Goal: Find specific page/section: Find specific page/section

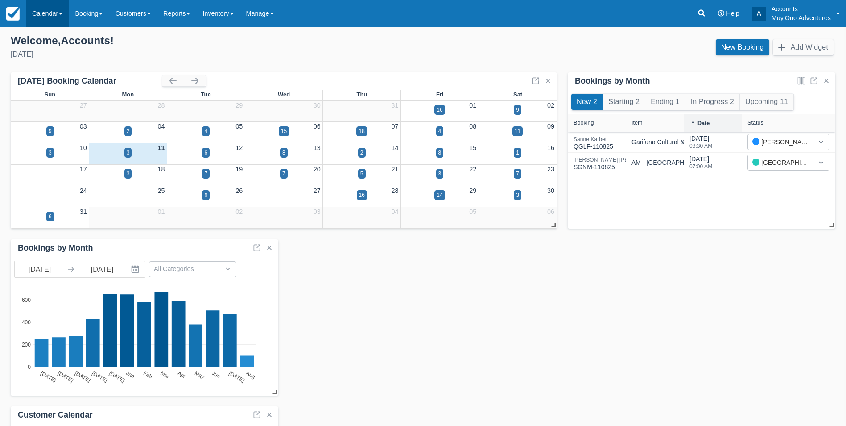
click at [62, 18] on link "Calendar" at bounding box center [47, 13] width 43 height 27
click at [58, 84] on link "Month" at bounding box center [61, 84] width 70 height 19
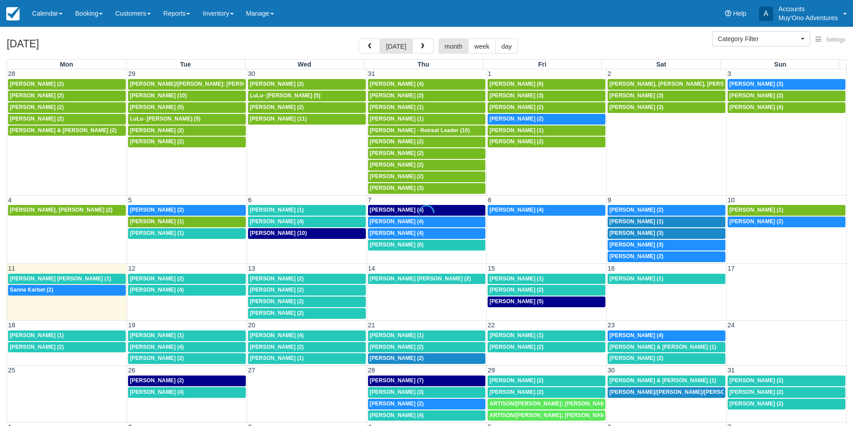
select select
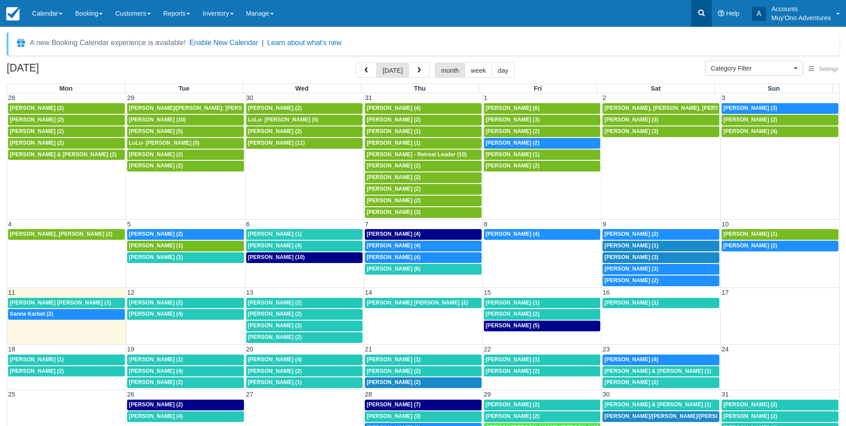
click at [697, 16] on icon at bounding box center [701, 12] width 9 height 9
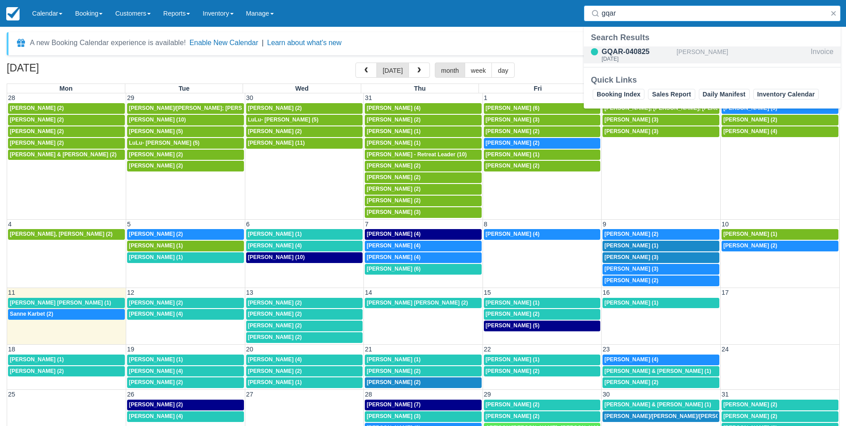
type input "gqar"
click at [633, 52] on div "GQAR-040825" at bounding box center [637, 51] width 71 height 11
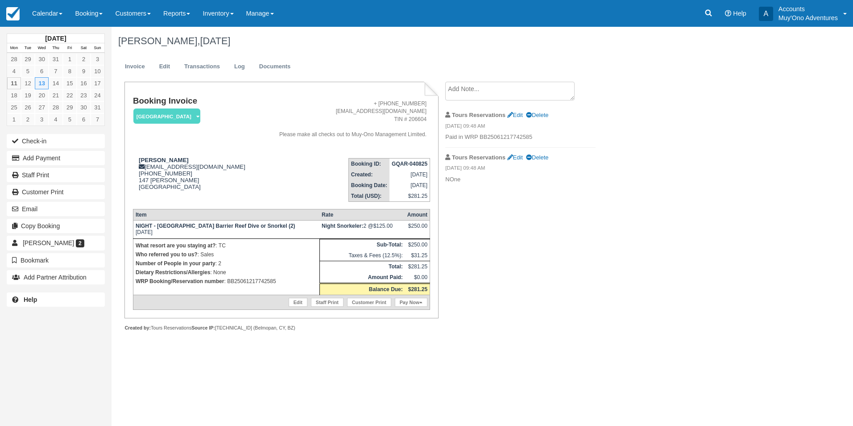
click at [258, 283] on p "WRP Booking/Reservation number : BB25061217742585" at bounding box center [227, 281] width 182 height 9
copy p "BB25061217742585"
click at [709, 18] on link at bounding box center [708, 13] width 21 height 27
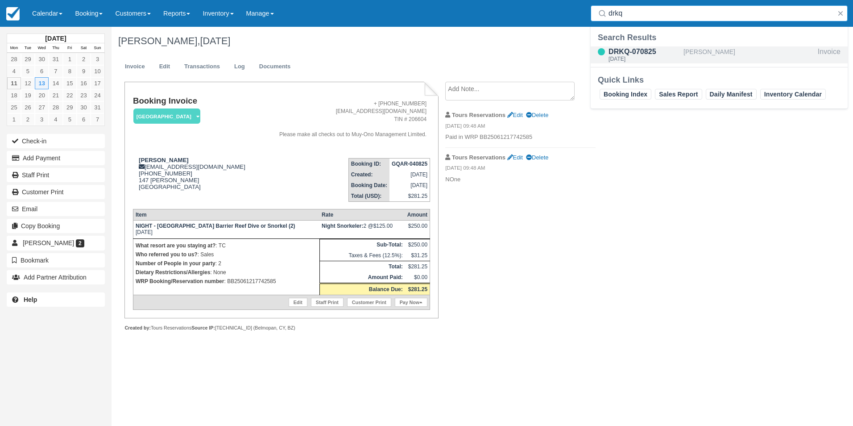
type input "drkq"
click at [659, 54] on div "DRKQ-070825" at bounding box center [644, 51] width 71 height 11
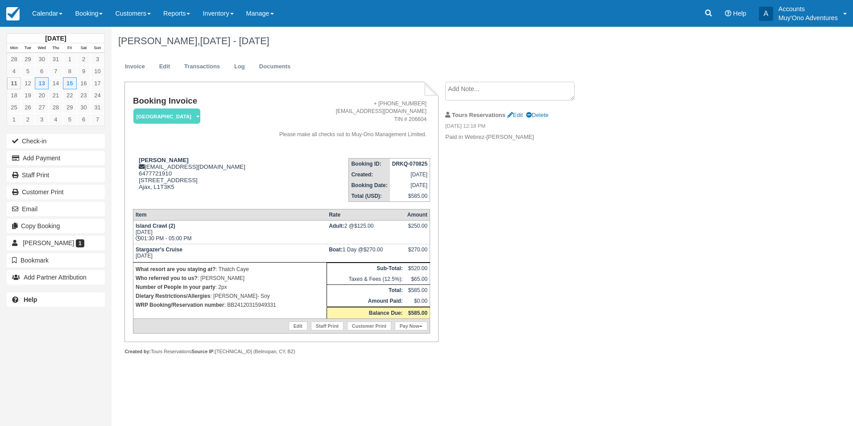
click at [261, 302] on p "WRP Booking/Reservation number : BB24120315949331" at bounding box center [230, 304] width 189 height 9
copy p "BB24120315949331"
click at [713, 18] on link at bounding box center [708, 13] width 21 height 27
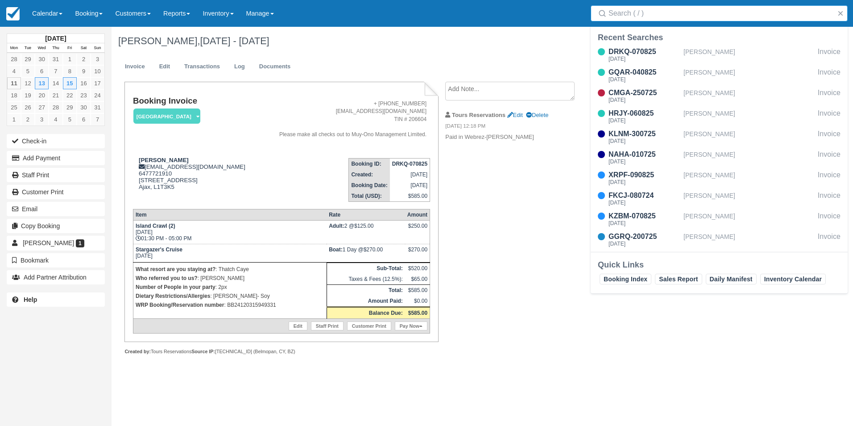
click at [654, 15] on input "Search" at bounding box center [721, 13] width 225 height 16
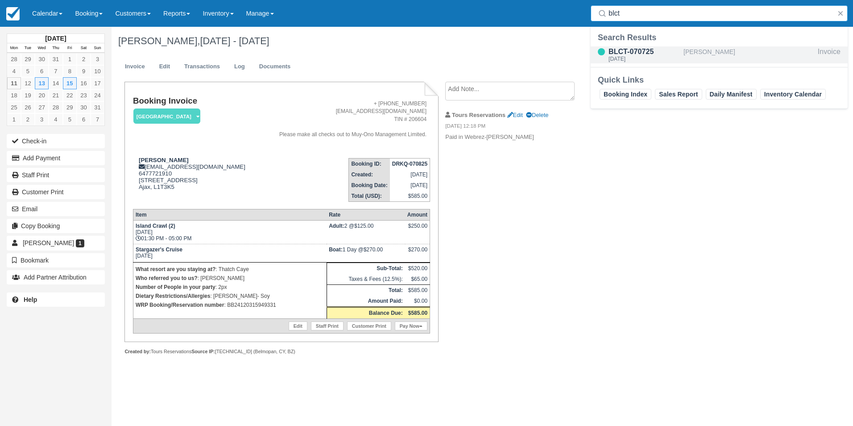
type input "blct"
click at [662, 50] on div "BLCT-070725" at bounding box center [644, 51] width 71 height 11
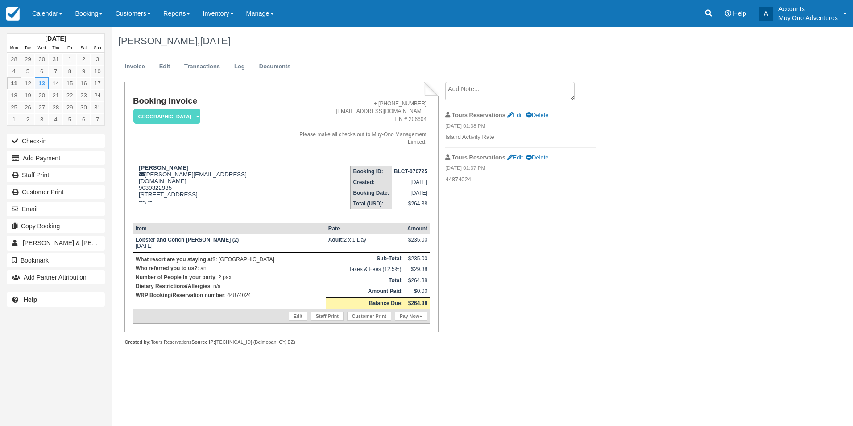
click at [243, 292] on p "WRP Booking/Reservation number : 44874024" at bounding box center [230, 294] width 188 height 9
copy p "44874024"
click at [702, 11] on link at bounding box center [708, 13] width 21 height 27
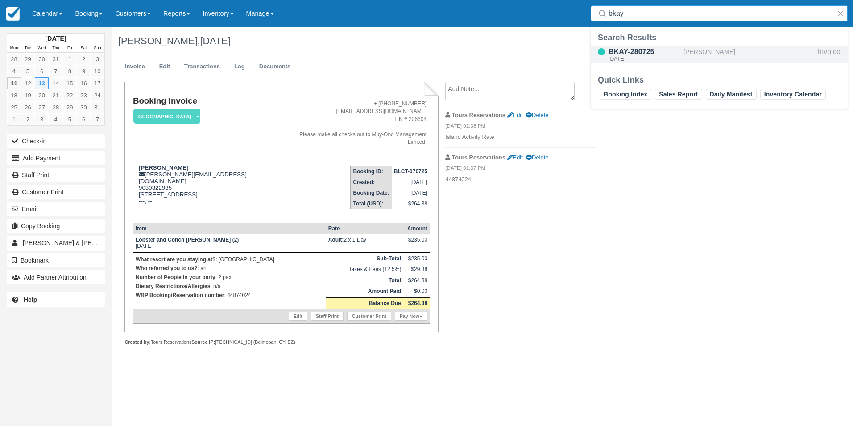
type input "bkay"
click at [679, 50] on div "BKAY-280725" at bounding box center [644, 51] width 71 height 11
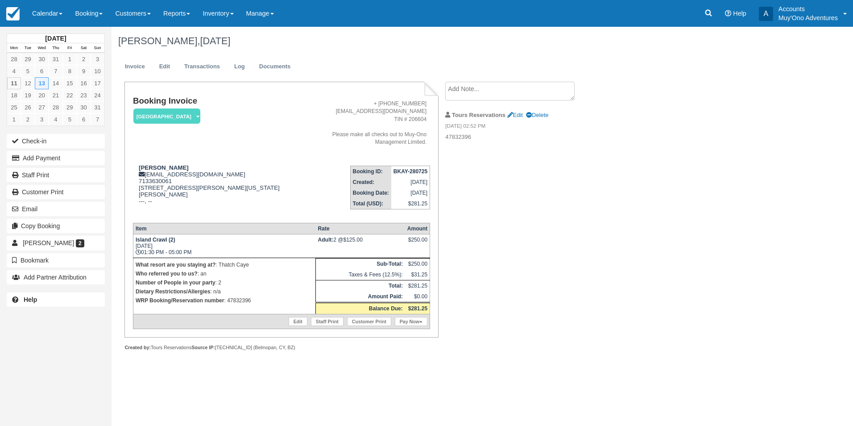
click at [237, 299] on p "WRP Booking/Reservation number : 47832396" at bounding box center [225, 300] width 178 height 9
copy p "47832396"
click at [705, 10] on icon at bounding box center [708, 12] width 9 height 9
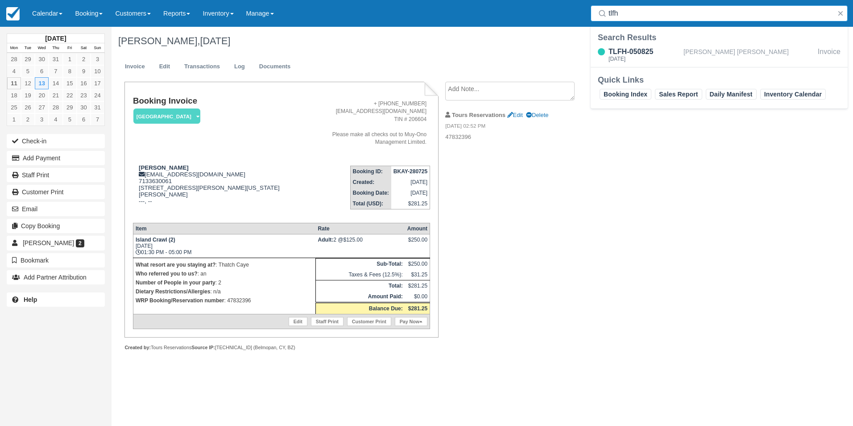
type input "tlfh"
click at [671, 63] on div "TLFH-050825 Mon Aug 11 2025 Christopher Scott Gross Invoice" at bounding box center [719, 56] width 257 height 22
click at [671, 58] on div "[DATE]" at bounding box center [644, 58] width 71 height 5
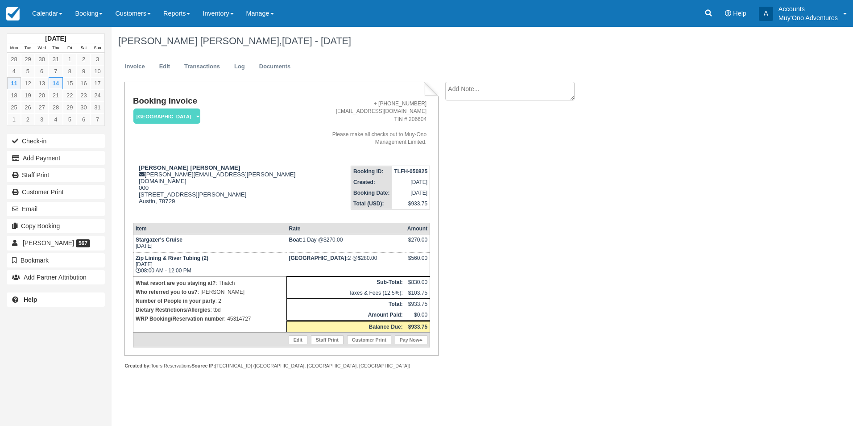
click at [246, 314] on p "WRP Booking/Reservation number : 45314727" at bounding box center [210, 318] width 149 height 9
copy p "45314727"
click at [705, 17] on link at bounding box center [708, 13] width 21 height 27
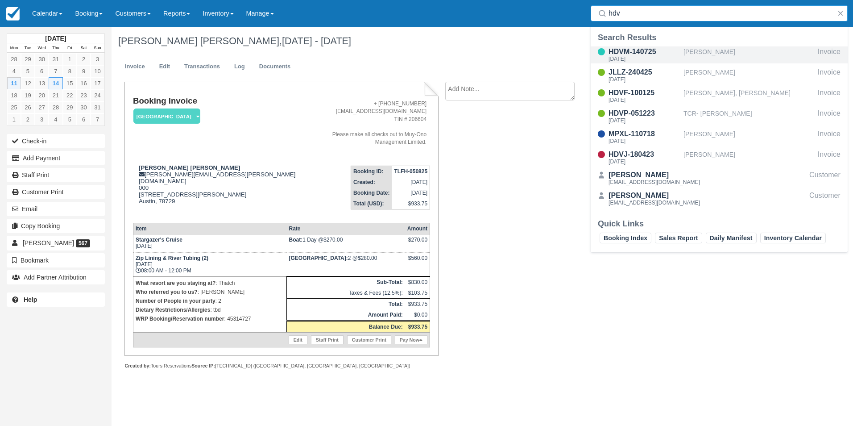
type input "hdv"
click at [683, 49] on div "HDVM-140725 Fri Aug 15, 2025" at bounding box center [637, 54] width 93 height 17
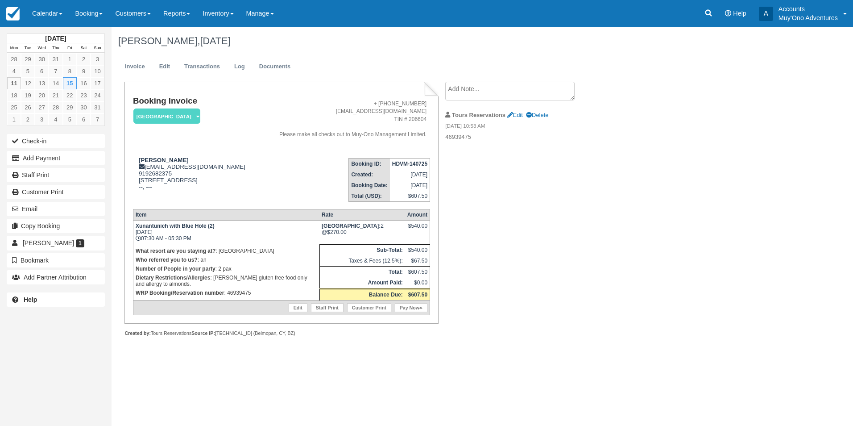
click at [232, 292] on p "WRP Booking/Reservation number : 46939475" at bounding box center [227, 292] width 182 height 9
copy p "46939475"
click at [710, 12] on icon at bounding box center [708, 13] width 7 height 7
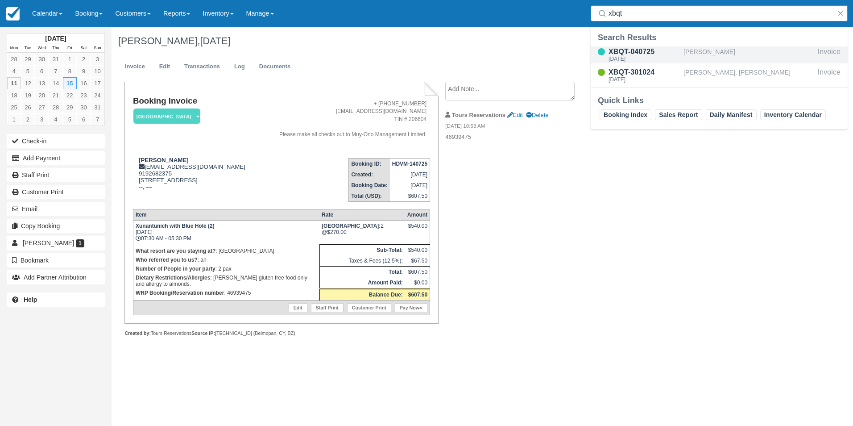
type input "xbqt"
click at [645, 54] on div "XBQT-040725" at bounding box center [644, 51] width 71 height 11
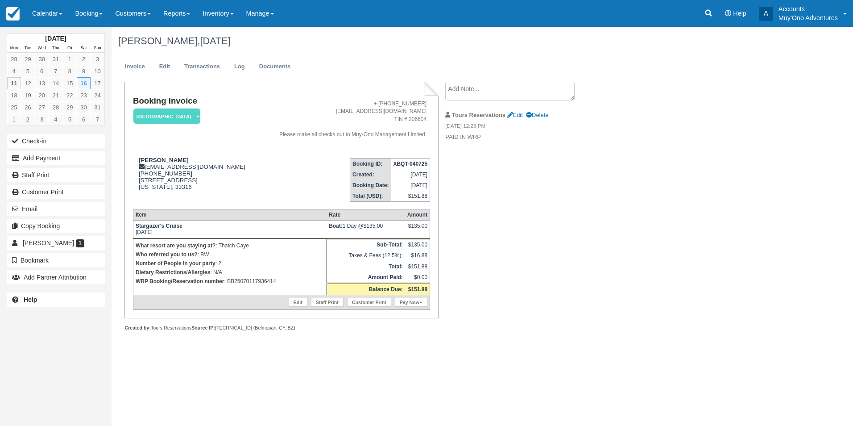
click at [263, 277] on p "WRP Booking/Reservation number : BB25070117936414" at bounding box center [230, 281] width 189 height 9
copy p "BB25070117936414"
click at [709, 15] on icon at bounding box center [708, 13] width 7 height 7
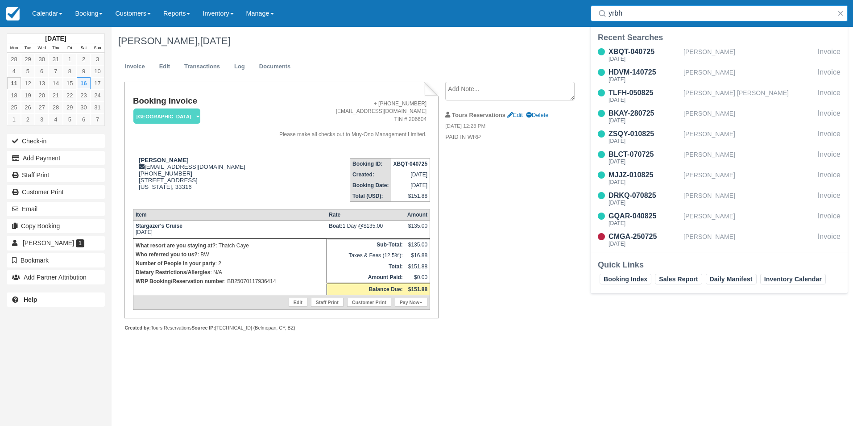
type input "yrbh"
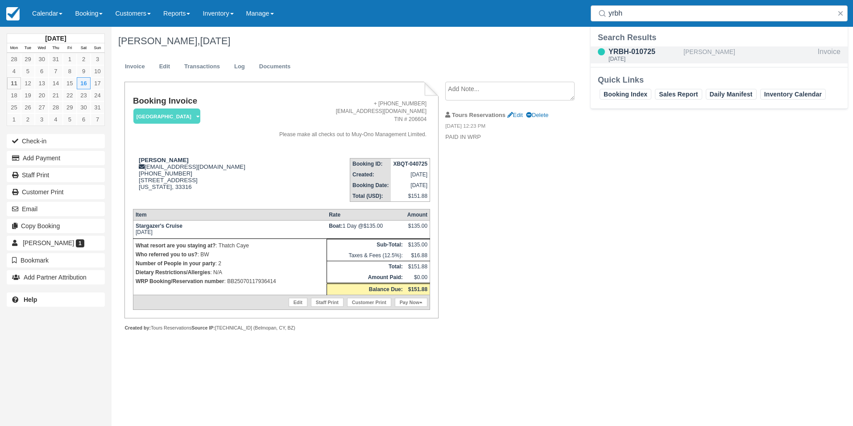
click at [675, 61] on div "[DATE]" at bounding box center [644, 58] width 71 height 5
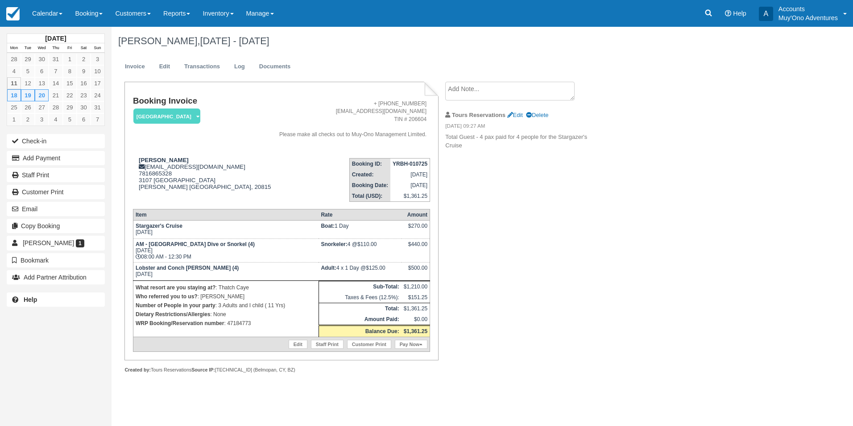
click at [240, 325] on p "WRP Booking/Reservation number : 47184773" at bounding box center [226, 323] width 181 height 9
copy p "47184773"
click at [707, 13] on icon at bounding box center [708, 12] width 9 height 9
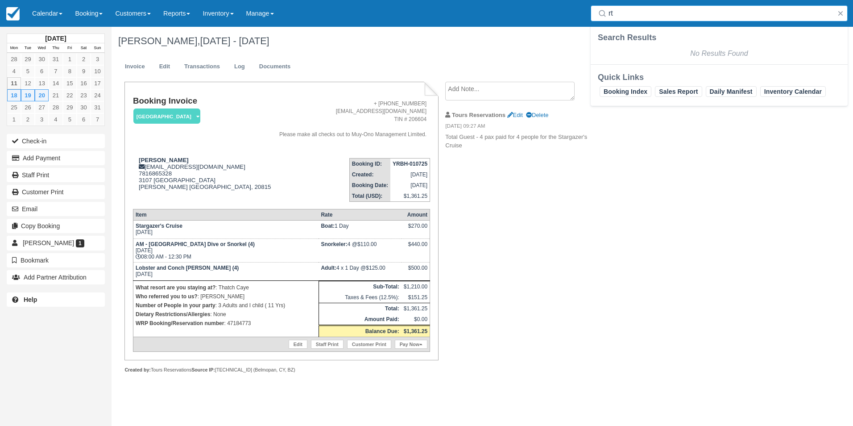
type input "r"
type input "rtfp"
click at [655, 49] on div "RTFP-290325" at bounding box center [644, 51] width 71 height 11
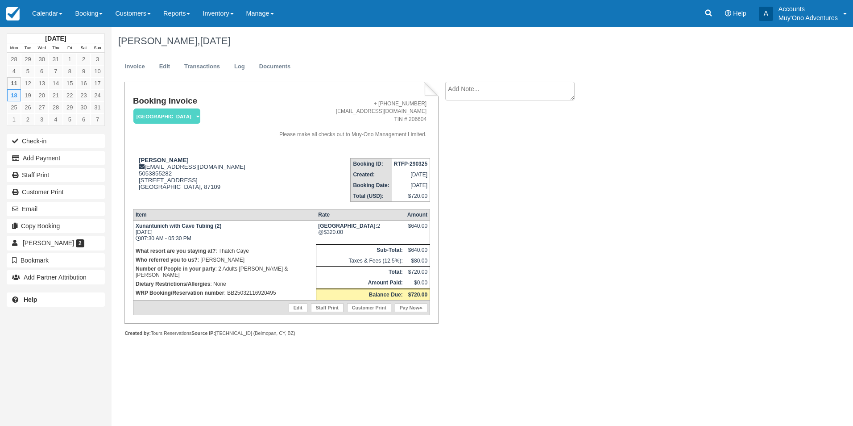
click at [242, 288] on p "WRP Booking/Reservation number : BB25032116920495" at bounding box center [225, 292] width 178 height 9
copy p "BB25032116920495"
